Goal: Information Seeking & Learning: Learn about a topic

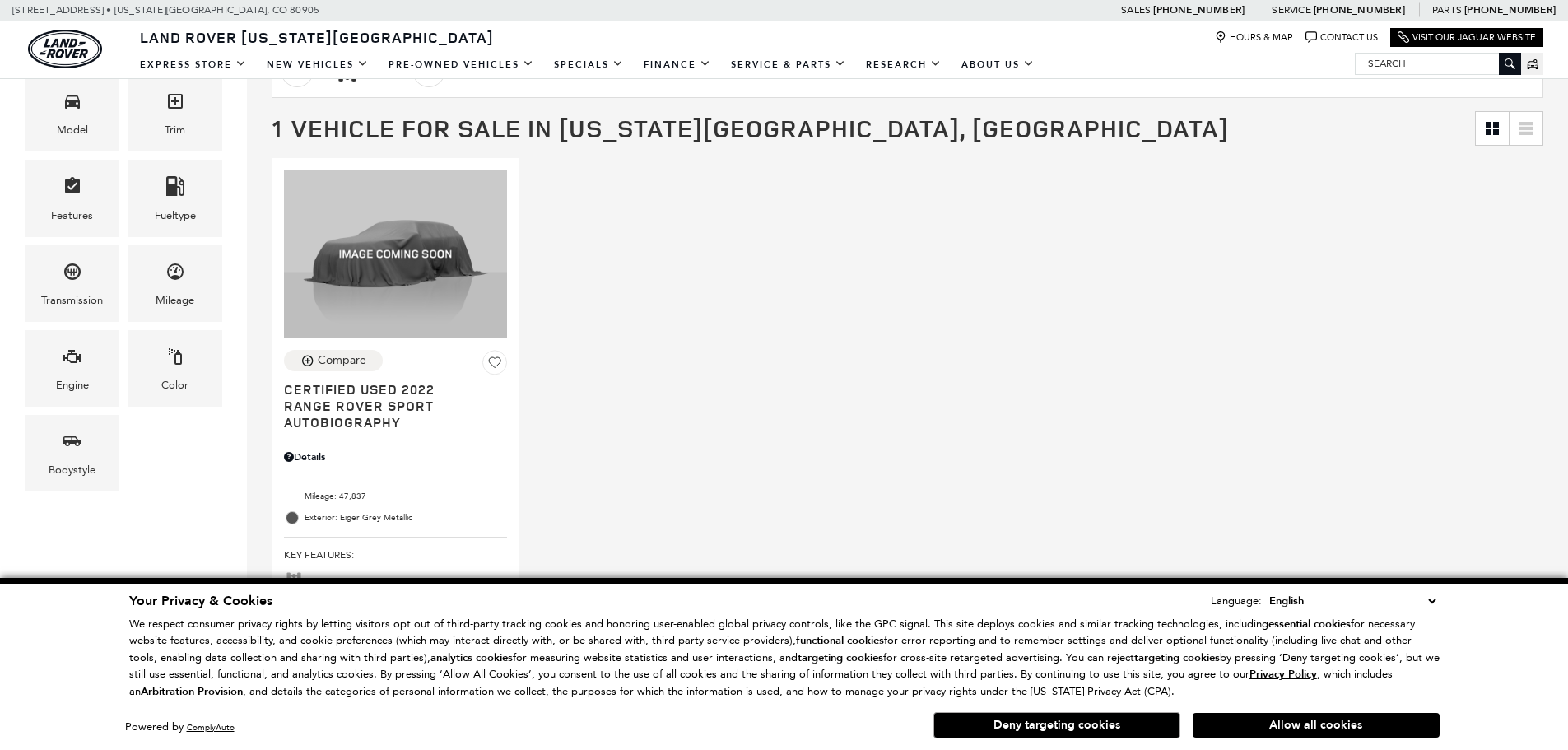
click at [1428, 602] on select "English Spanish / Español English / United Kingdom Korean / 한국어 Vietnamese / Ti…" at bounding box center [1353, 601] width 175 height 18
click at [1039, 730] on button "Deny targeting cookies" at bounding box center [1056, 726] width 247 height 26
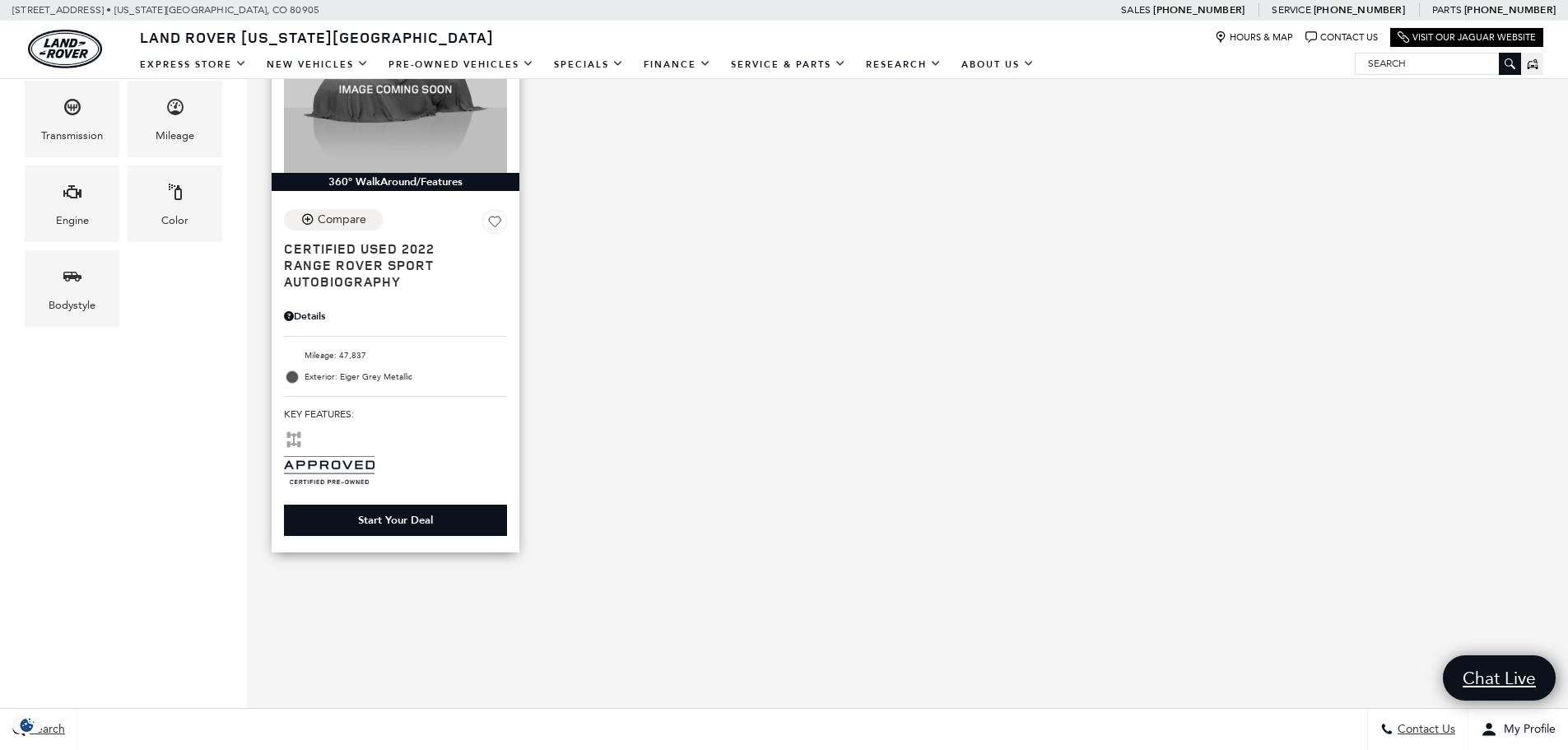
scroll to position [329, 0]
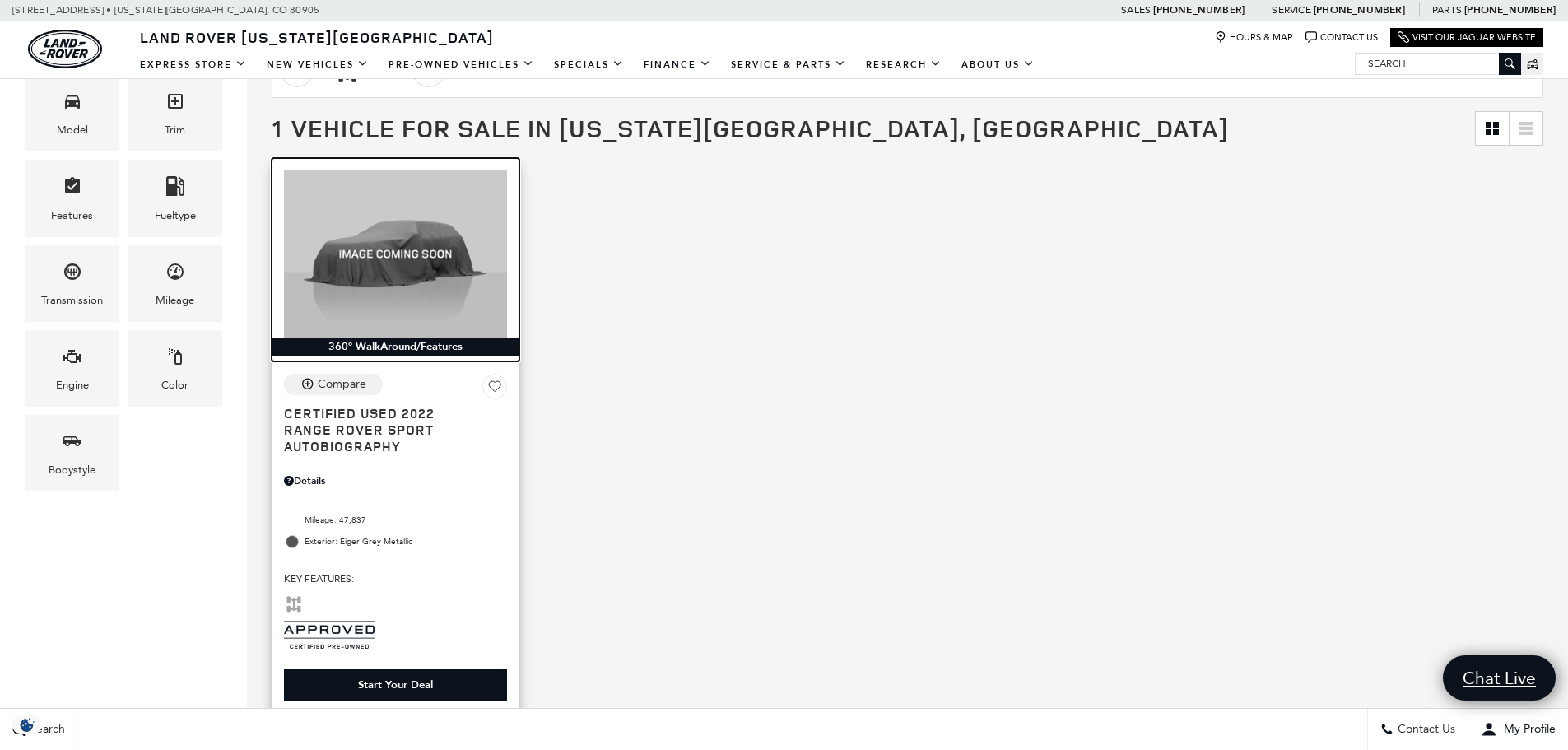
click at [393, 304] on img at bounding box center [395, 254] width 223 height 167
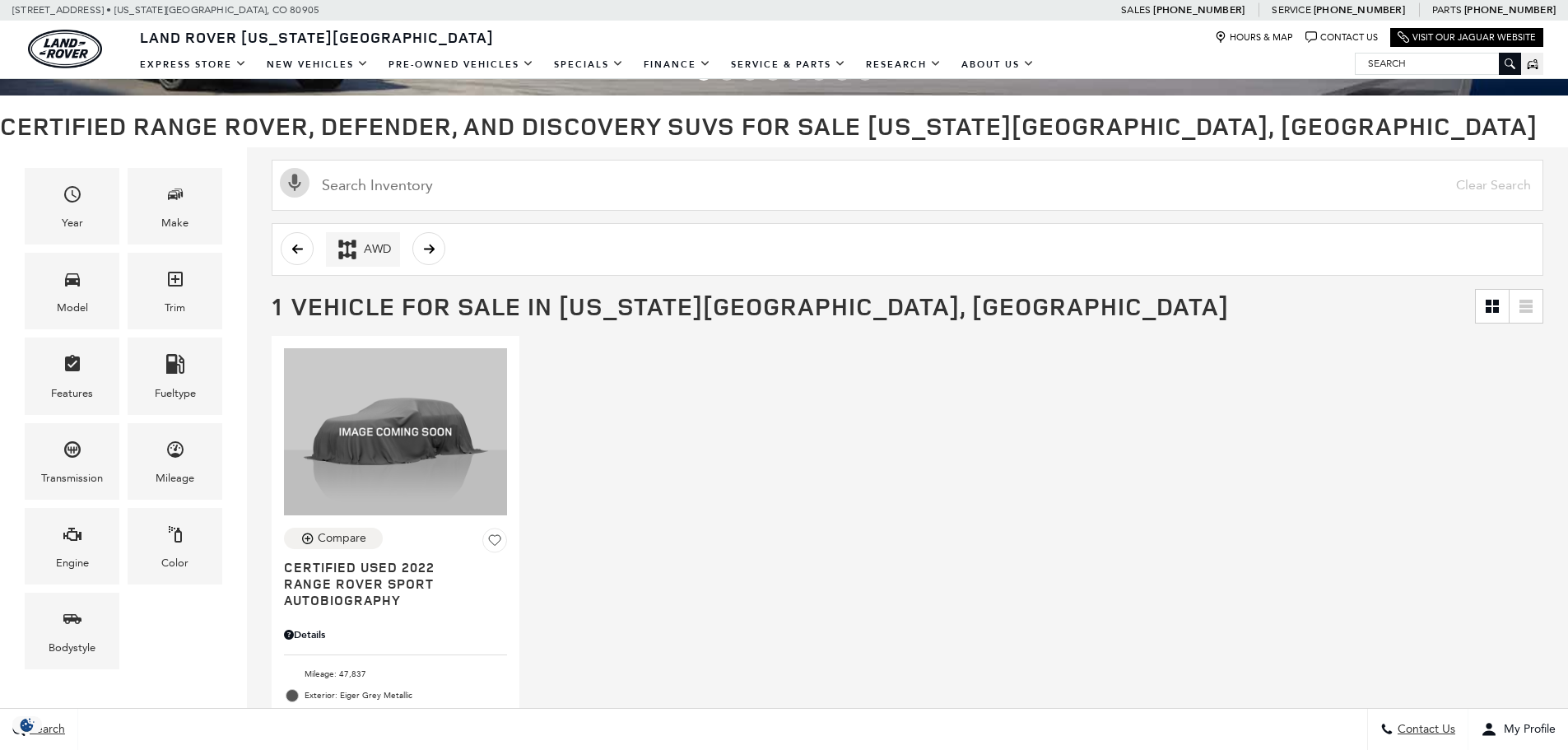
scroll to position [164, 0]
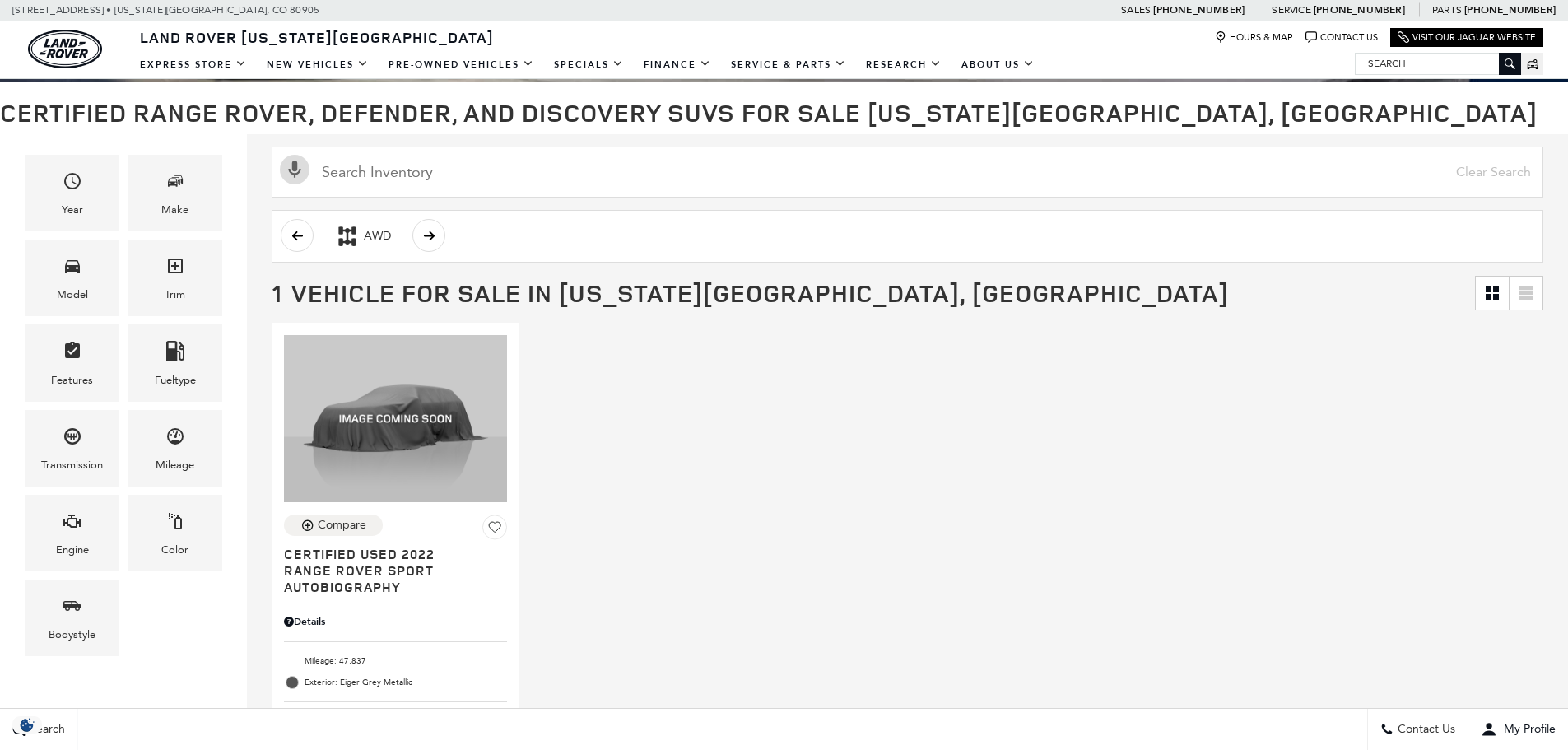
drag, startPoint x: 647, startPoint y: 223, endPoint x: 643, endPoint y: 233, distance: 10.8
